Goal: Use online tool/utility: Utilize a website feature to perform a specific function

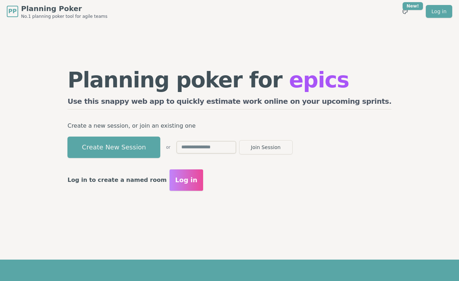
click at [156, 162] on div "Planning poker for epics Use this snappy web app to quickly estimate work onlin…" at bounding box center [229, 130] width 338 height 143
click at [155, 157] on button "Create New Session" at bounding box center [113, 147] width 93 height 21
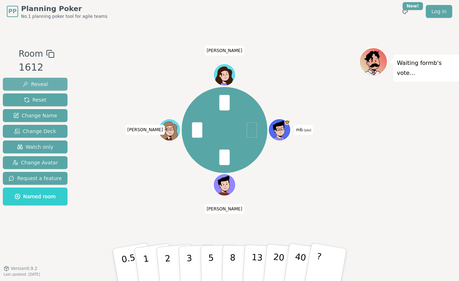
click at [47, 85] on button "Reveal" at bounding box center [35, 84] width 65 height 13
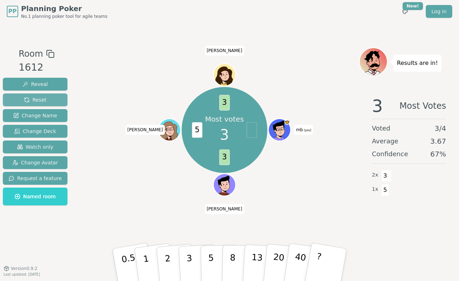
click at [40, 102] on span "Reset" at bounding box center [35, 99] width 22 height 7
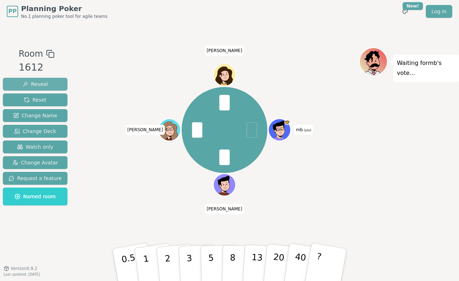
click at [55, 85] on button "Reveal" at bounding box center [35, 84] width 65 height 13
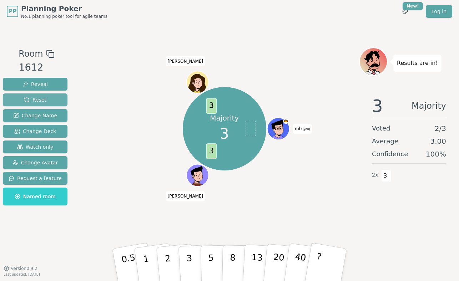
click at [49, 96] on button "Reset" at bounding box center [35, 99] width 65 height 13
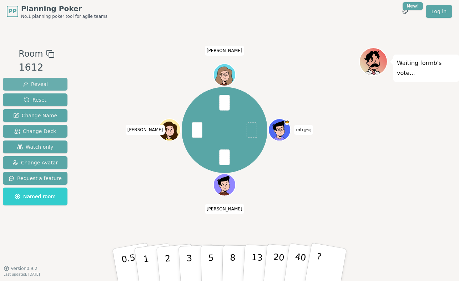
click at [42, 84] on span "Reveal" at bounding box center [34, 84] width 25 height 7
